Goal: Task Accomplishment & Management: Use online tool/utility

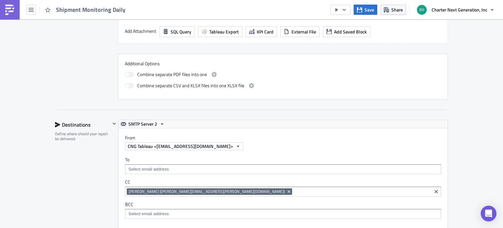
scroll to position [295, 0]
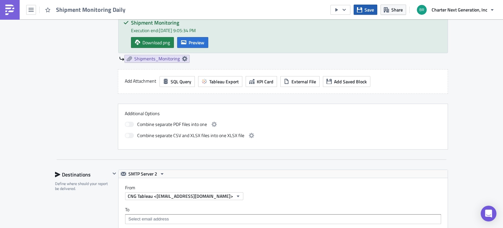
click at [374, 8] on span "Save" at bounding box center [370, 9] width 10 height 7
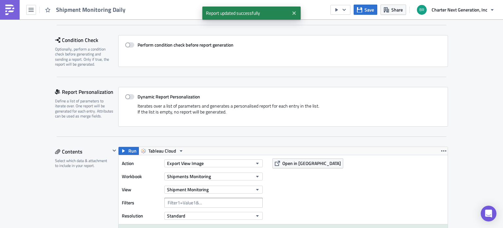
scroll to position [0, 0]
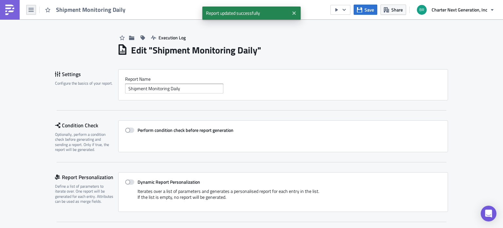
click at [31, 9] on icon "button" at bounding box center [31, 9] width 5 height 5
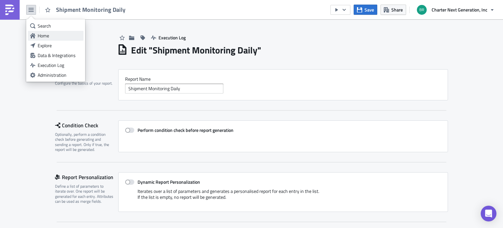
click at [44, 36] on div "Home" at bounding box center [60, 35] width 44 height 7
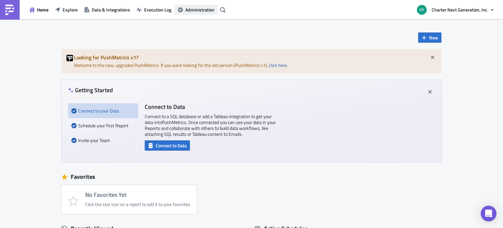
click at [195, 13] on span "Administration" at bounding box center [199, 9] width 29 height 7
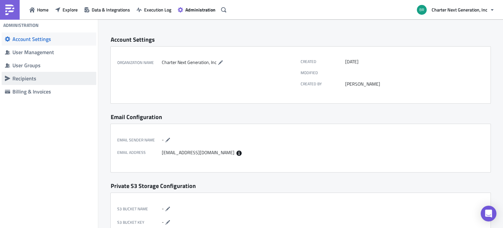
click at [33, 81] on div "Recipients" at bounding box center [52, 78] width 81 height 7
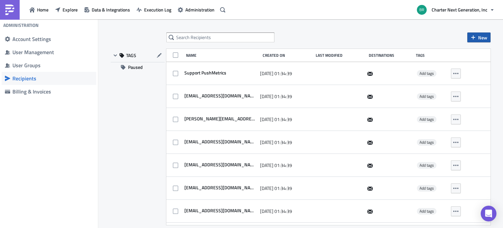
click at [479, 38] on span "New" at bounding box center [482, 37] width 9 height 7
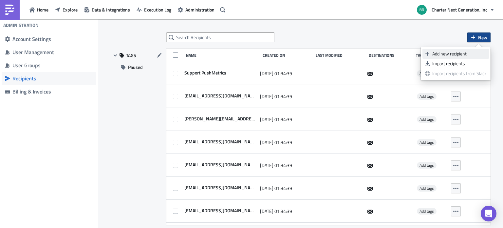
click at [461, 56] on div "Add new recipient" at bounding box center [460, 53] width 54 height 7
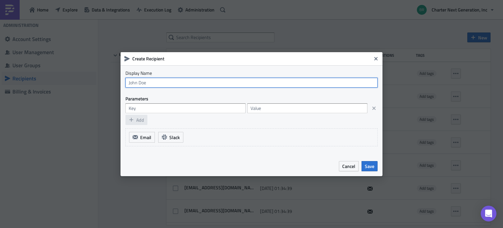
click at [175, 83] on input "text" at bounding box center [252, 83] width 252 height 10
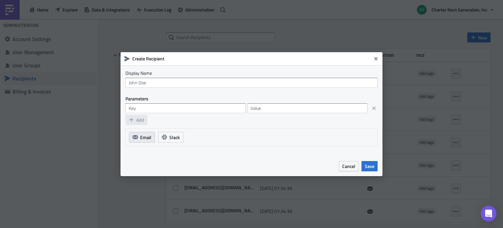
click at [146, 134] on span "Email" at bounding box center [145, 137] width 11 height 7
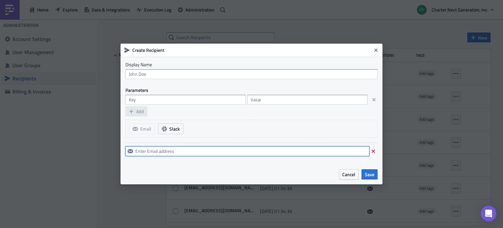
click at [147, 150] on input "text" at bounding box center [248, 151] width 244 height 10
paste input "TableauDailyShipmentMonitoring@cnginc.com"
type input "TableauDailyShipmentMonitoring@cnginc.com"
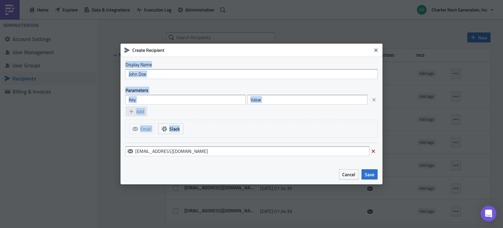
drag, startPoint x: 211, startPoint y: 51, endPoint x: 242, endPoint y: 144, distance: 97.3
click at [244, 149] on div "Create Recipient Display Name Parameters Add Email Slack TableauDailyShipmentMo…" at bounding box center [252, 114] width 262 height 141
click at [176, 102] on input "text" at bounding box center [186, 100] width 120 height 10
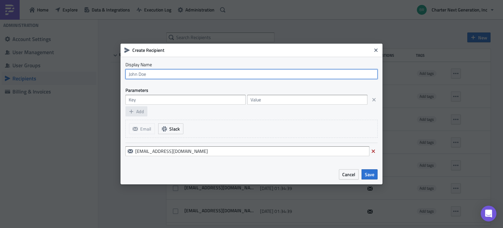
click at [192, 73] on input "text" at bounding box center [252, 74] width 252 height 10
type input "Shipment Monitoring"
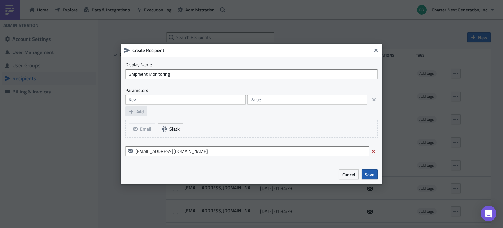
click at [375, 171] on button "Save" at bounding box center [370, 174] width 16 height 10
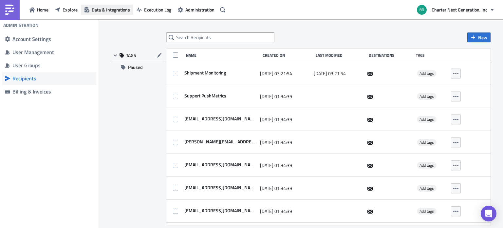
click at [116, 5] on button "Data & Integrations" at bounding box center [107, 10] width 52 height 10
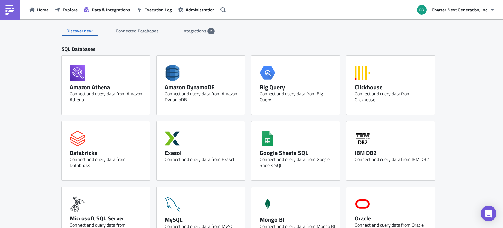
click at [183, 28] on span "Integrations" at bounding box center [195, 30] width 25 height 7
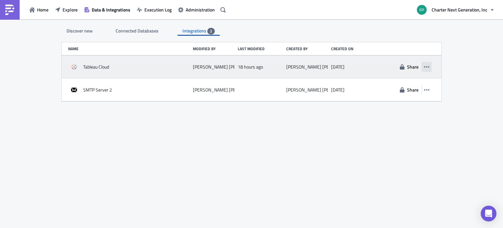
click at [429, 67] on icon "button" at bounding box center [426, 66] width 5 height 1
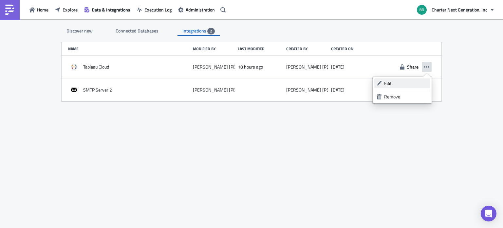
click at [413, 83] on div "Edit" at bounding box center [406, 83] width 44 height 7
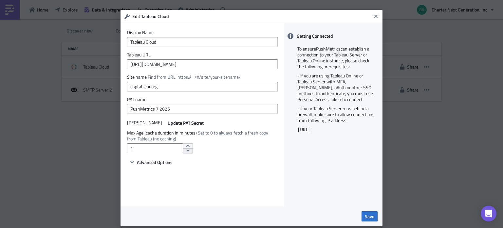
type input "0"
click at [372, 217] on span "Save" at bounding box center [370, 216] width 10 height 7
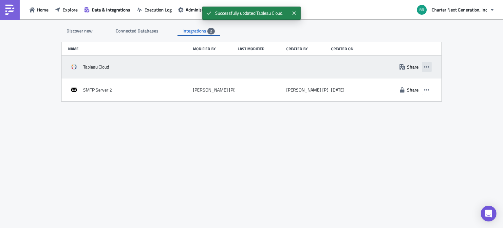
click at [430, 67] on button "button" at bounding box center [427, 67] width 10 height 10
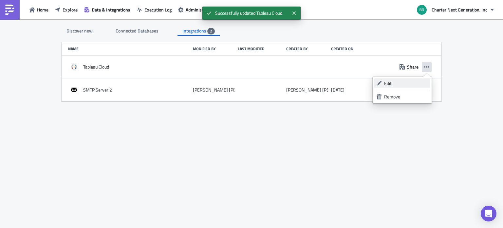
click at [409, 86] on div "Edit" at bounding box center [406, 83] width 44 height 7
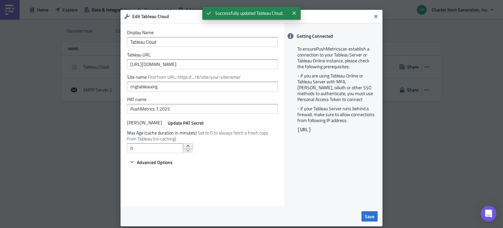
type input "1"
click at [185, 146] on button "increment" at bounding box center [188, 145] width 10 height 5
drag, startPoint x: 376, startPoint y: 217, endPoint x: 372, endPoint y: 215, distance: 4.4
click at [374, 216] on div "Save" at bounding box center [252, 216] width 262 height 20
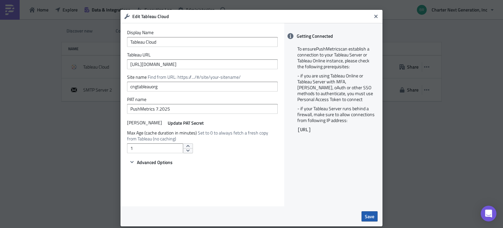
click at [372, 215] on span "Save" at bounding box center [370, 216] width 10 height 7
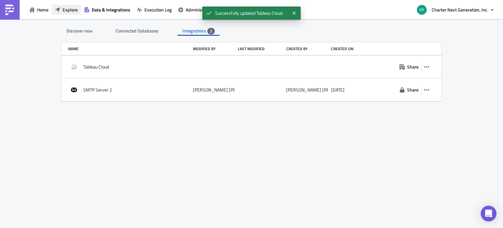
click at [66, 10] on span "Explore" at bounding box center [70, 9] width 15 height 7
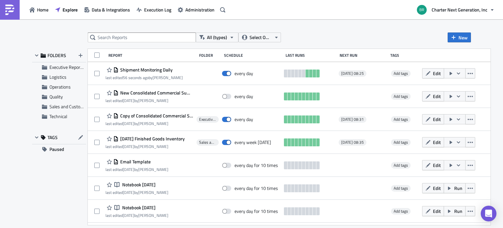
click at [441, 70] on span "Edit" at bounding box center [437, 73] width 8 height 7
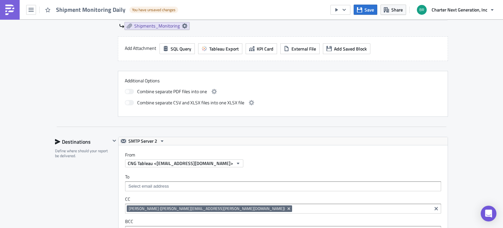
scroll to position [295, 0]
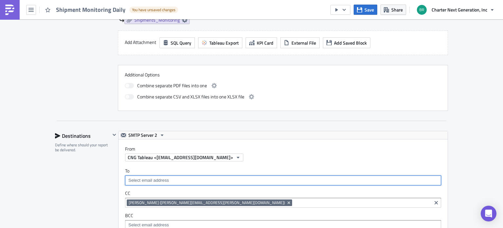
click at [153, 179] on input at bounding box center [283, 180] width 312 height 7
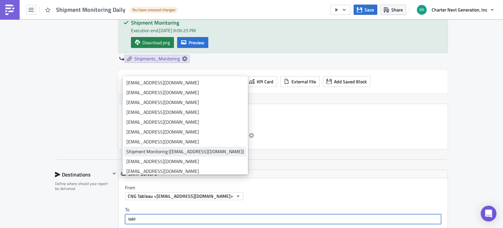
type input "tabl"
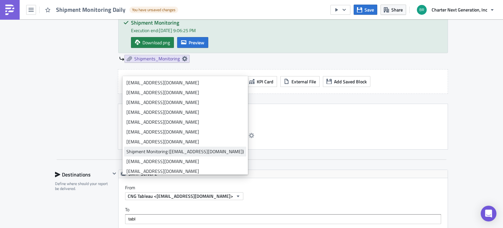
click at [156, 151] on div "Shipment Monitoring (TableauDailyShipmentMonitoring@cnginc.com)" at bounding box center [186, 151] width 118 height 7
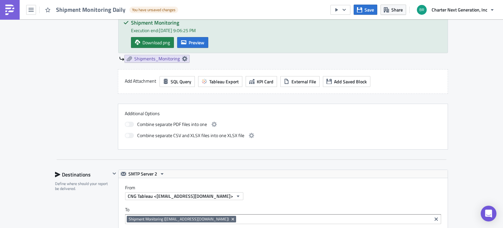
click at [316, 178] on div "From CNG Tableau <CNGTableau@cnginc.com>" at bounding box center [283, 189] width 329 height 22
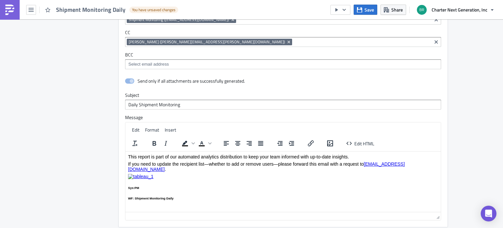
scroll to position [524, 0]
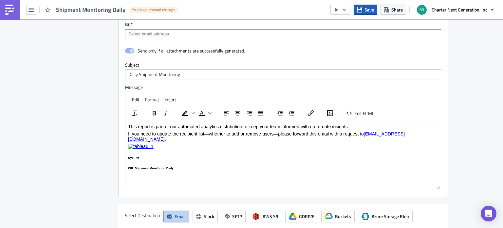
click at [372, 10] on span "Save" at bounding box center [370, 9] width 10 height 7
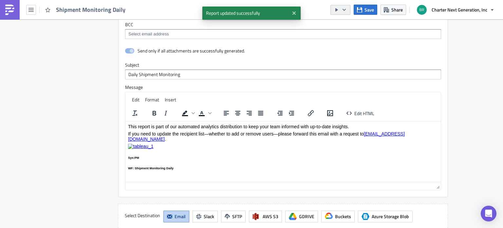
click at [345, 10] on icon "button" at bounding box center [344, 9] width 5 height 5
click at [353, 25] on div "Send Just to Me" at bounding box center [360, 26] width 51 height 7
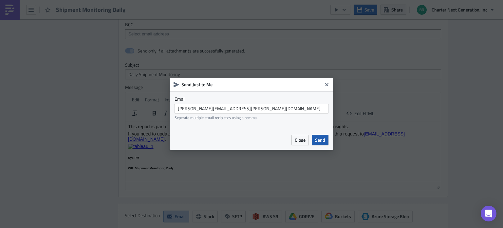
drag, startPoint x: 320, startPoint y: 142, endPoint x: 196, endPoint y: 26, distance: 170.2
click at [320, 142] on span "Send" at bounding box center [320, 139] width 10 height 7
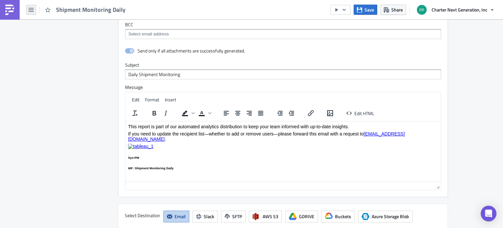
click at [31, 8] on icon "button" at bounding box center [31, 10] width 5 height 4
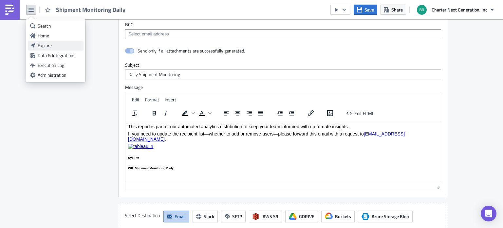
click at [46, 47] on div "Explore" at bounding box center [60, 45] width 44 height 7
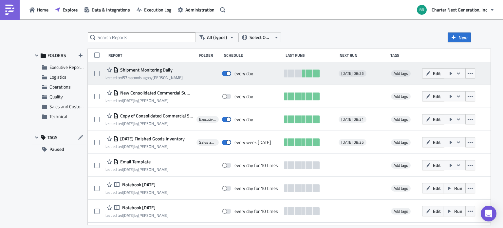
click at [454, 73] on icon "button" at bounding box center [451, 73] width 5 height 5
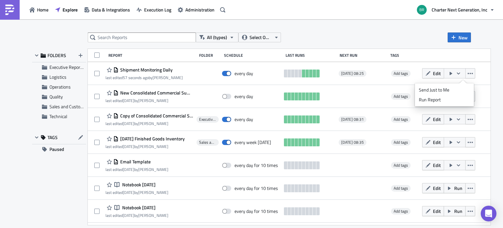
click at [412, 31] on div "All (types) Select Owner New FOLDERS Executive Reporting Logistics Operations Q…" at bounding box center [251, 123] width 503 height 209
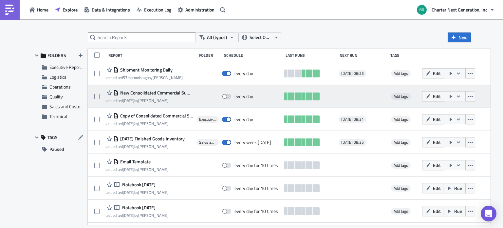
click at [464, 97] on button "button" at bounding box center [455, 96] width 22 height 10
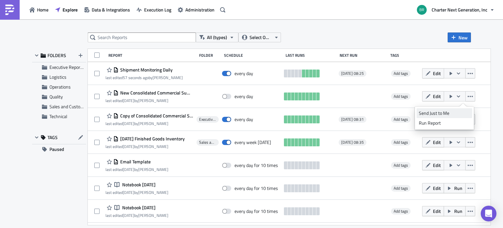
click at [452, 111] on div "Send Just to Me" at bounding box center [444, 113] width 51 height 7
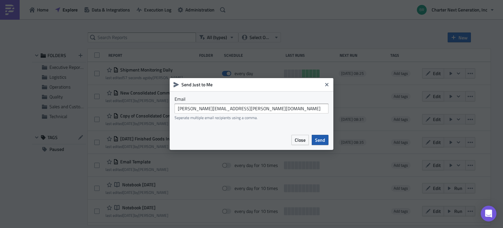
click at [324, 137] on span "Send" at bounding box center [320, 139] width 10 height 7
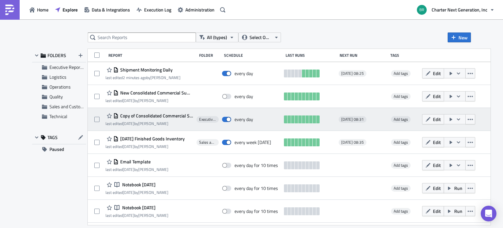
click at [466, 122] on button "button" at bounding box center [455, 119] width 22 height 10
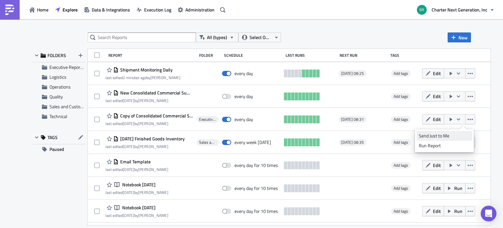
click at [461, 135] on div "Send Just to Me" at bounding box center [444, 135] width 51 height 7
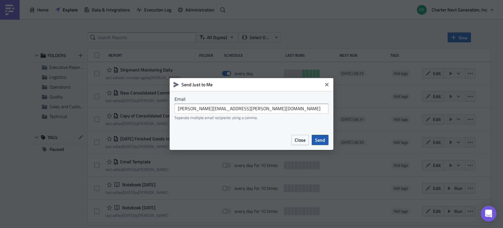
click at [323, 143] on span "Send" at bounding box center [320, 139] width 10 height 7
